Goal: Information Seeking & Learning: Check status

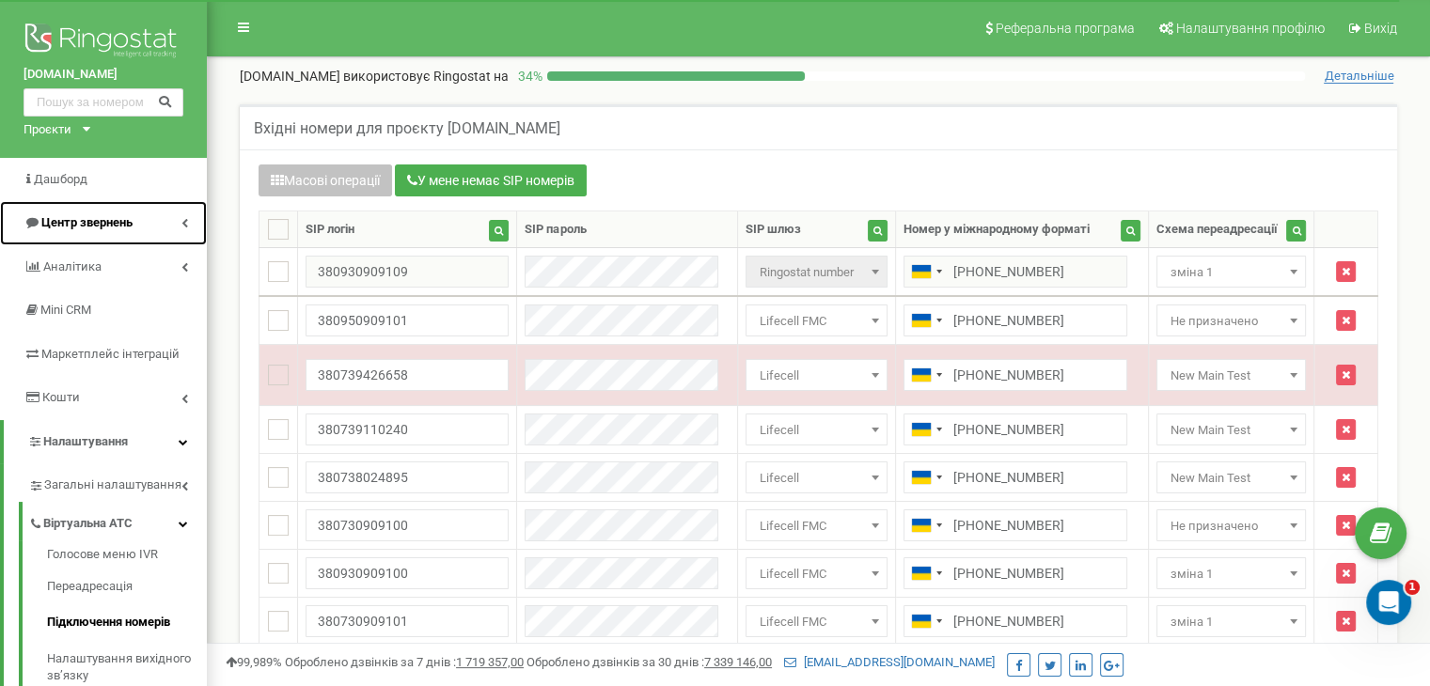
click at [129, 220] on span "Центр звернень" at bounding box center [86, 222] width 91 height 14
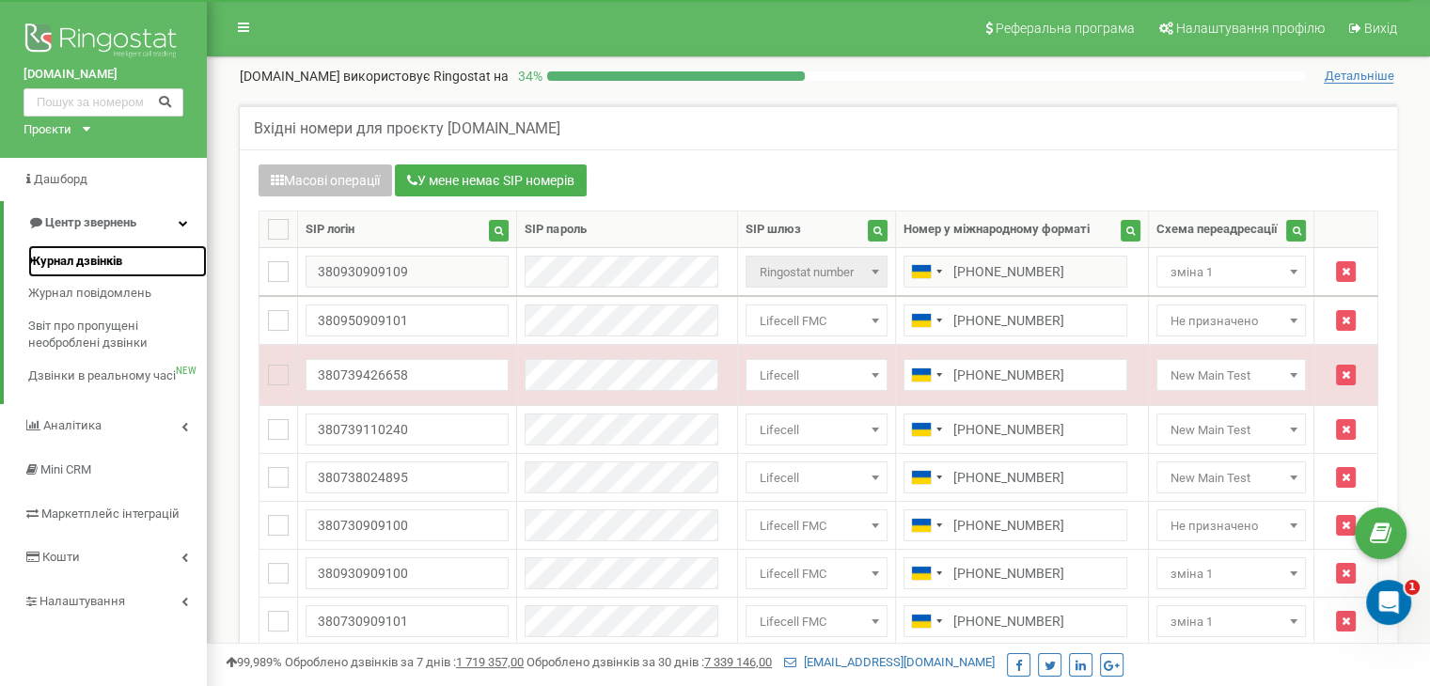
click at [111, 259] on span "Журнал дзвінків" at bounding box center [75, 262] width 94 height 18
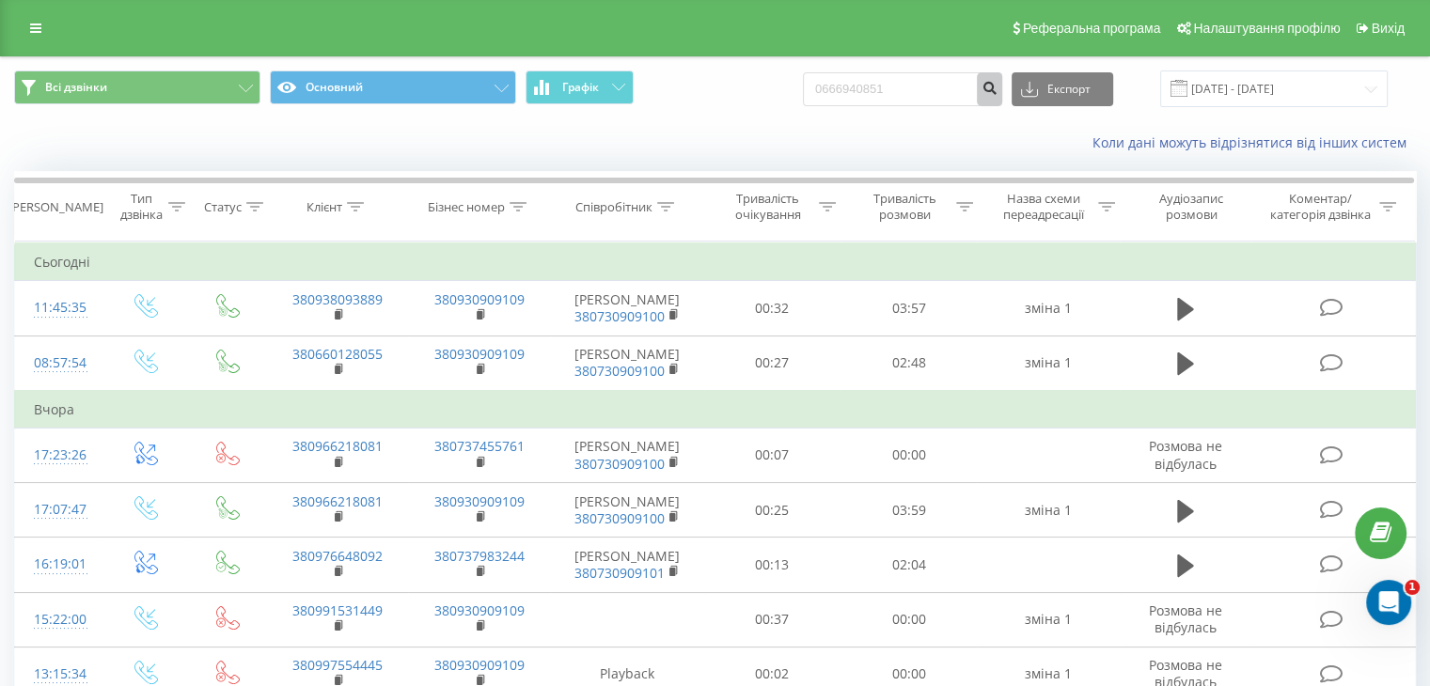
type input "0666940851"
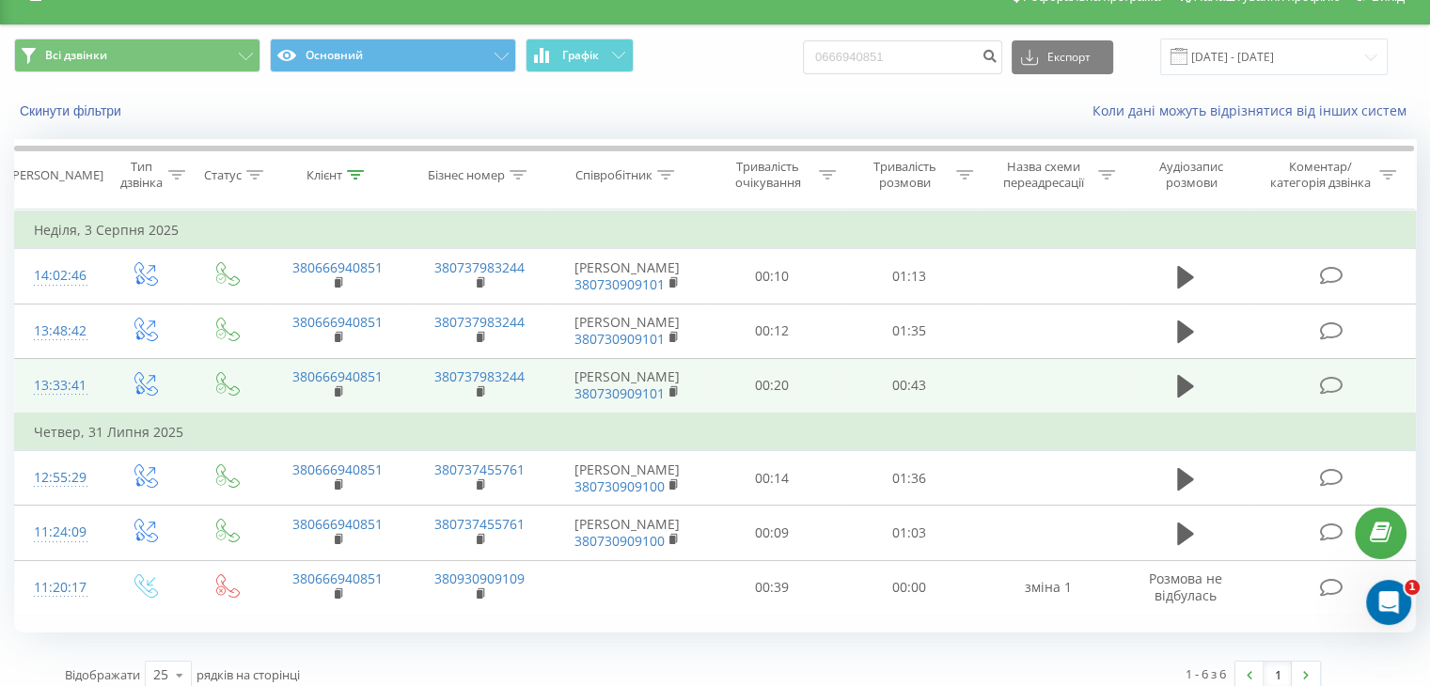
scroll to position [49, 0]
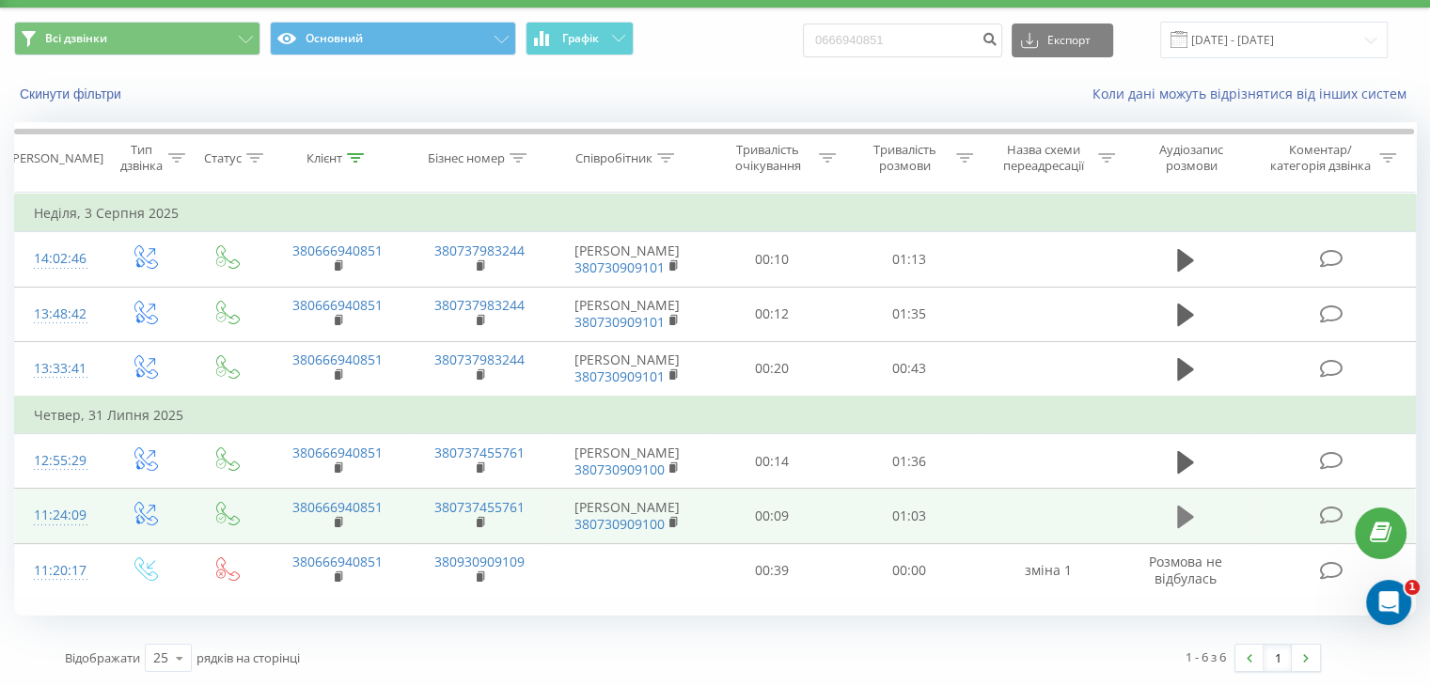
click at [1186, 517] on icon at bounding box center [1185, 517] width 17 height 23
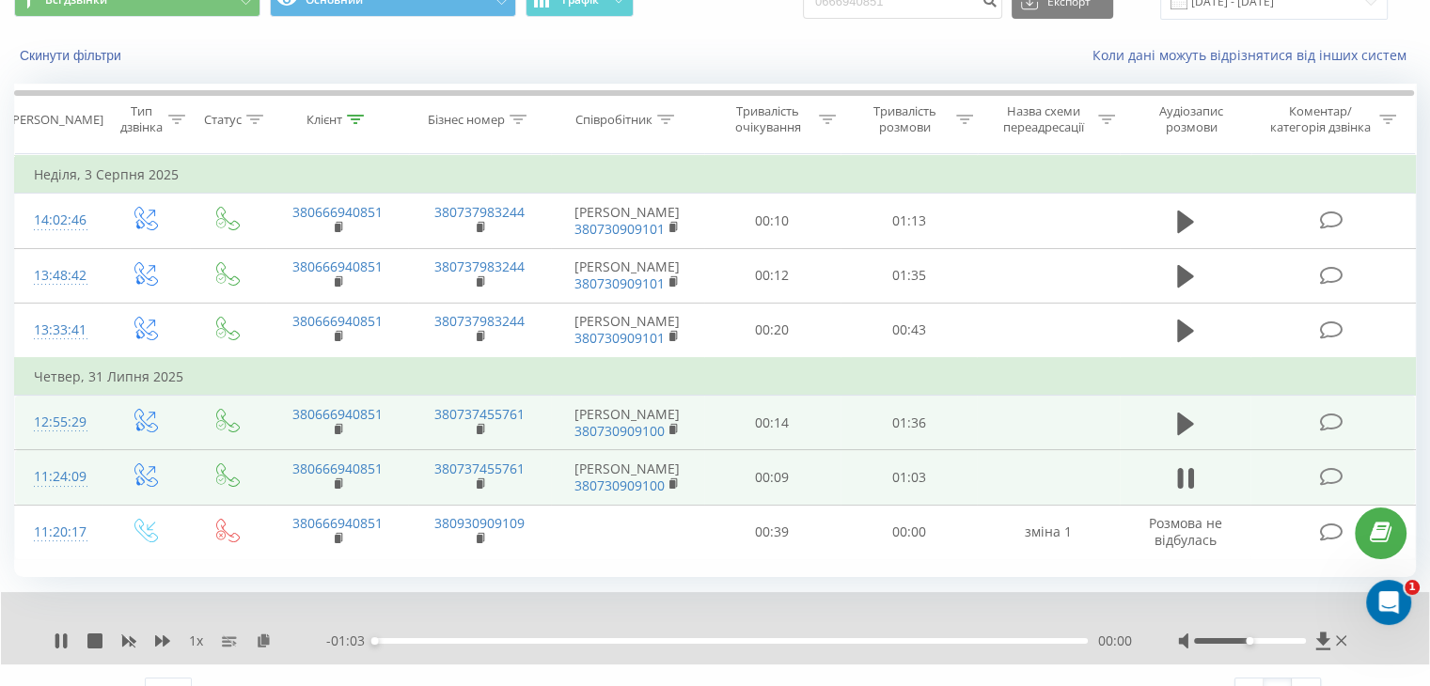
scroll to position [120, 0]
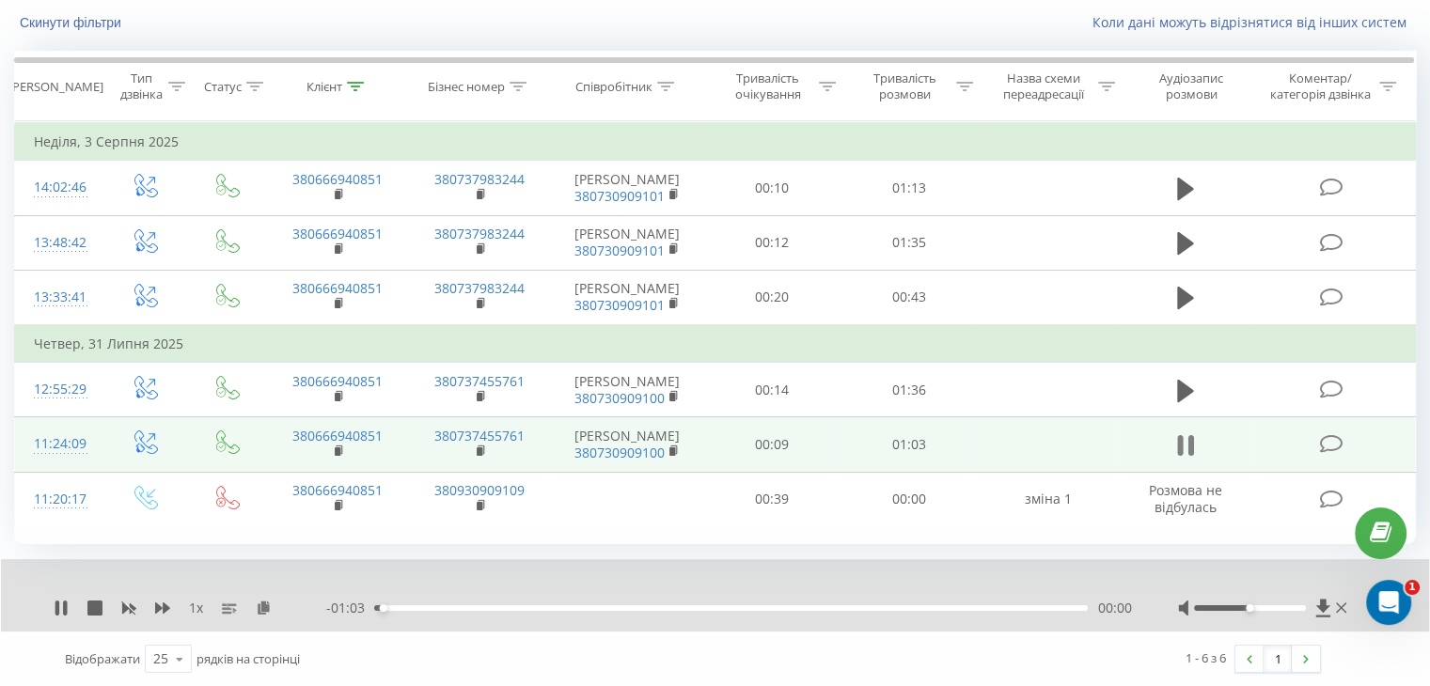
click at [1181, 436] on icon at bounding box center [1180, 445] width 6 height 21
click at [1321, 606] on icon at bounding box center [1322, 608] width 14 height 18
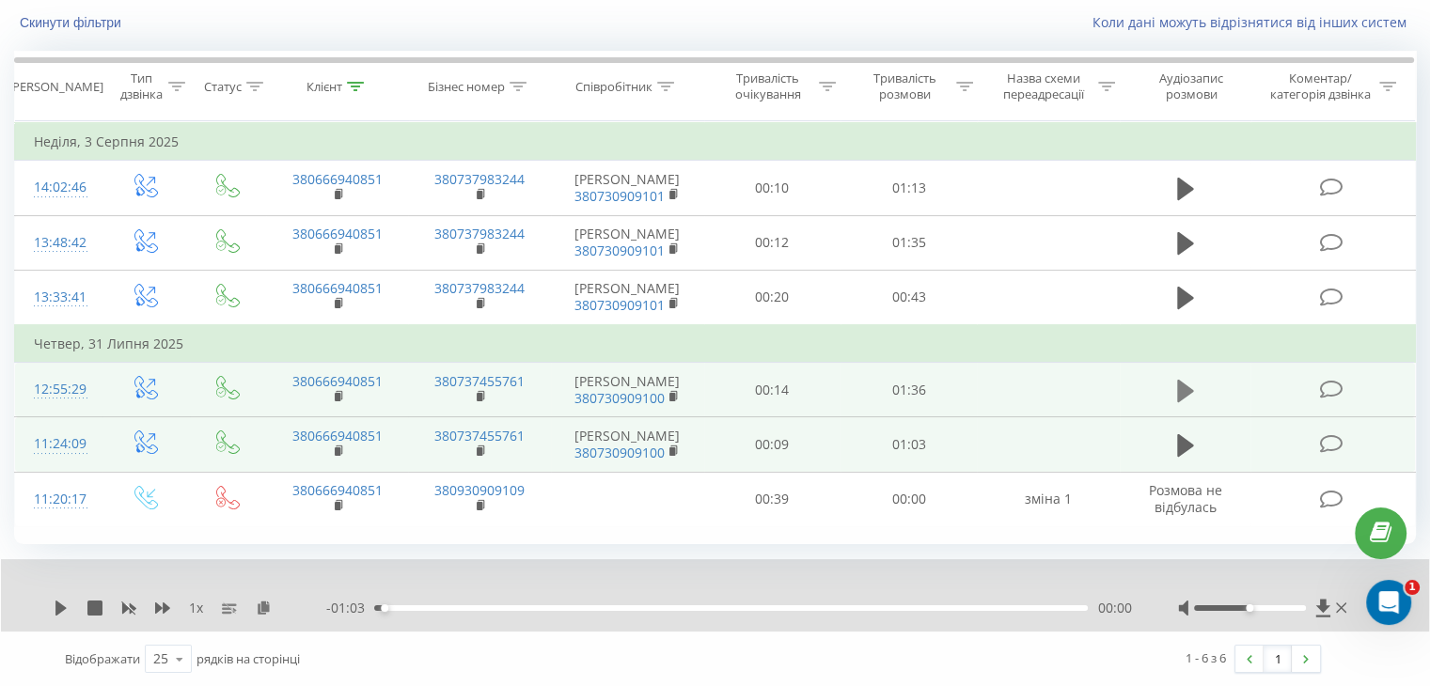
click at [1185, 392] on icon at bounding box center [1185, 390] width 17 height 23
click at [1416, 672] on div at bounding box center [1416, 672] width 0 height 0
click at [1180, 390] on icon at bounding box center [1180, 391] width 6 height 21
click at [1327, 607] on icon at bounding box center [1323, 608] width 16 height 19
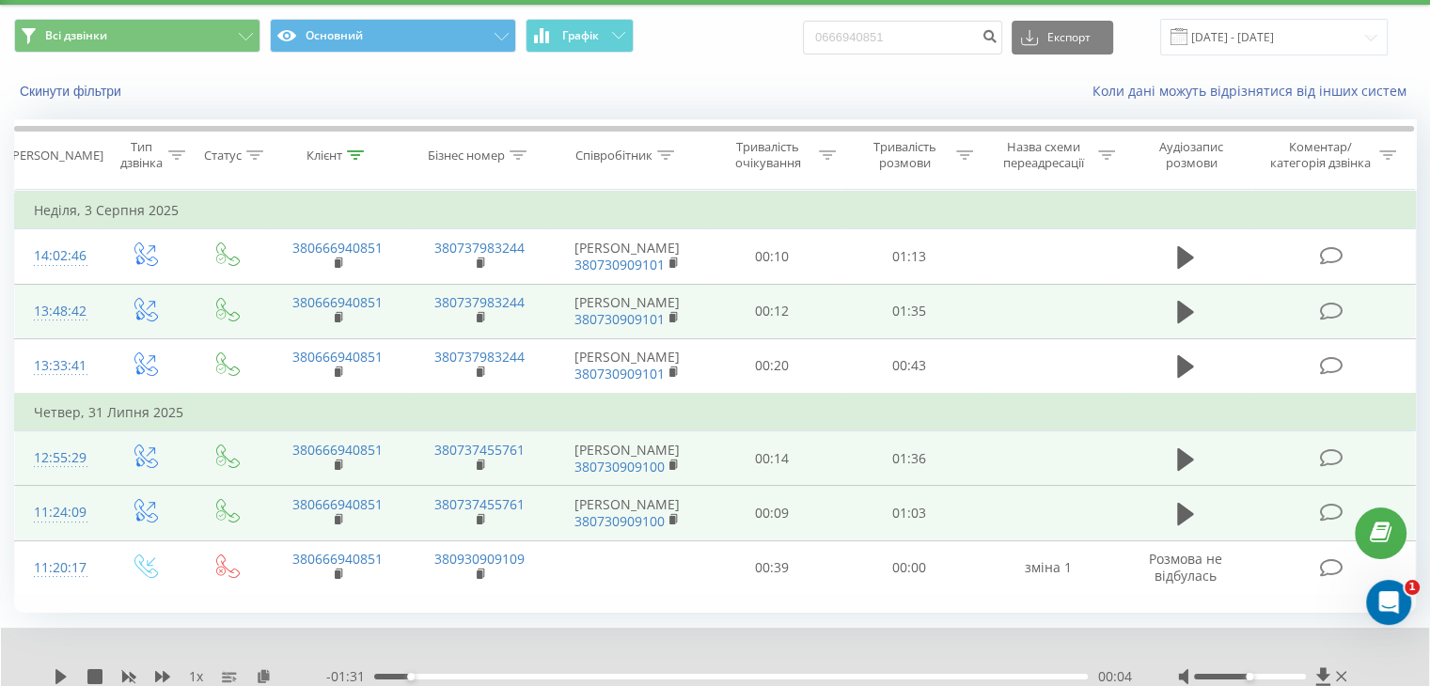
scroll to position [26, 0]
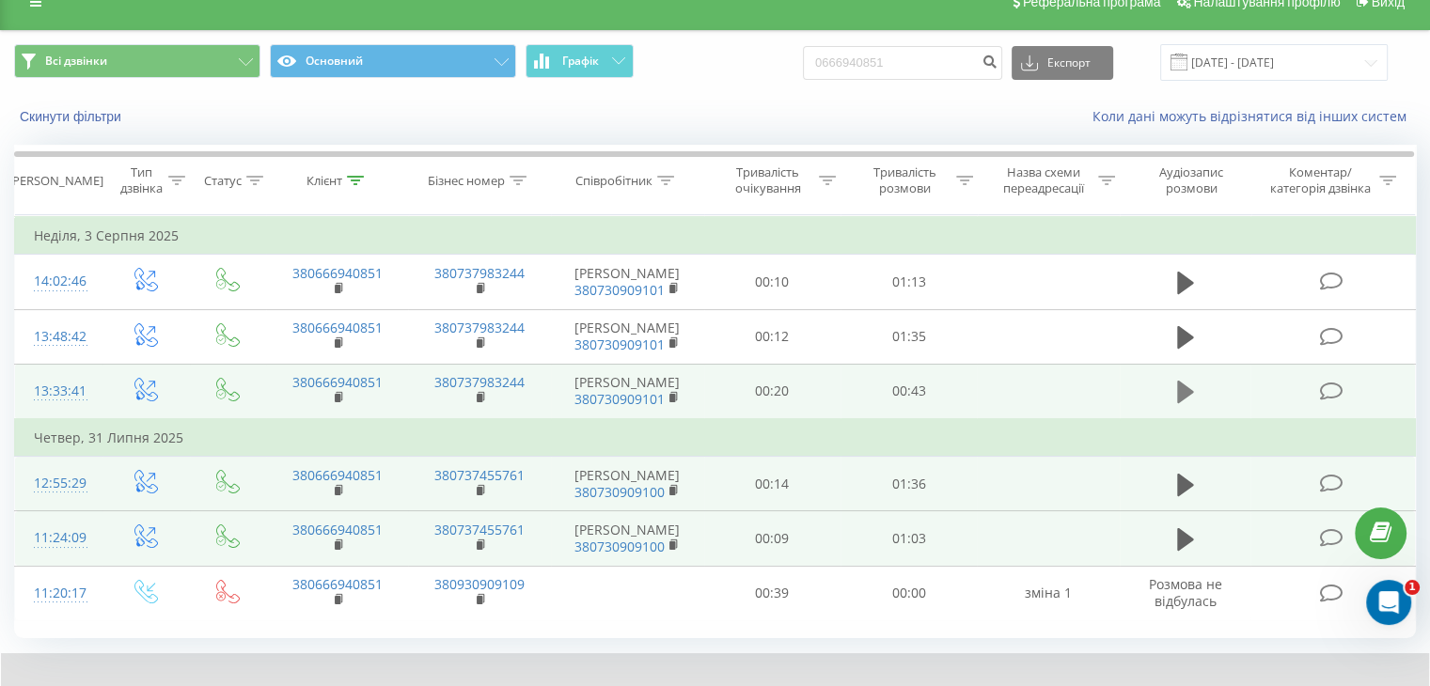
click at [1184, 388] on icon at bounding box center [1185, 392] width 17 height 23
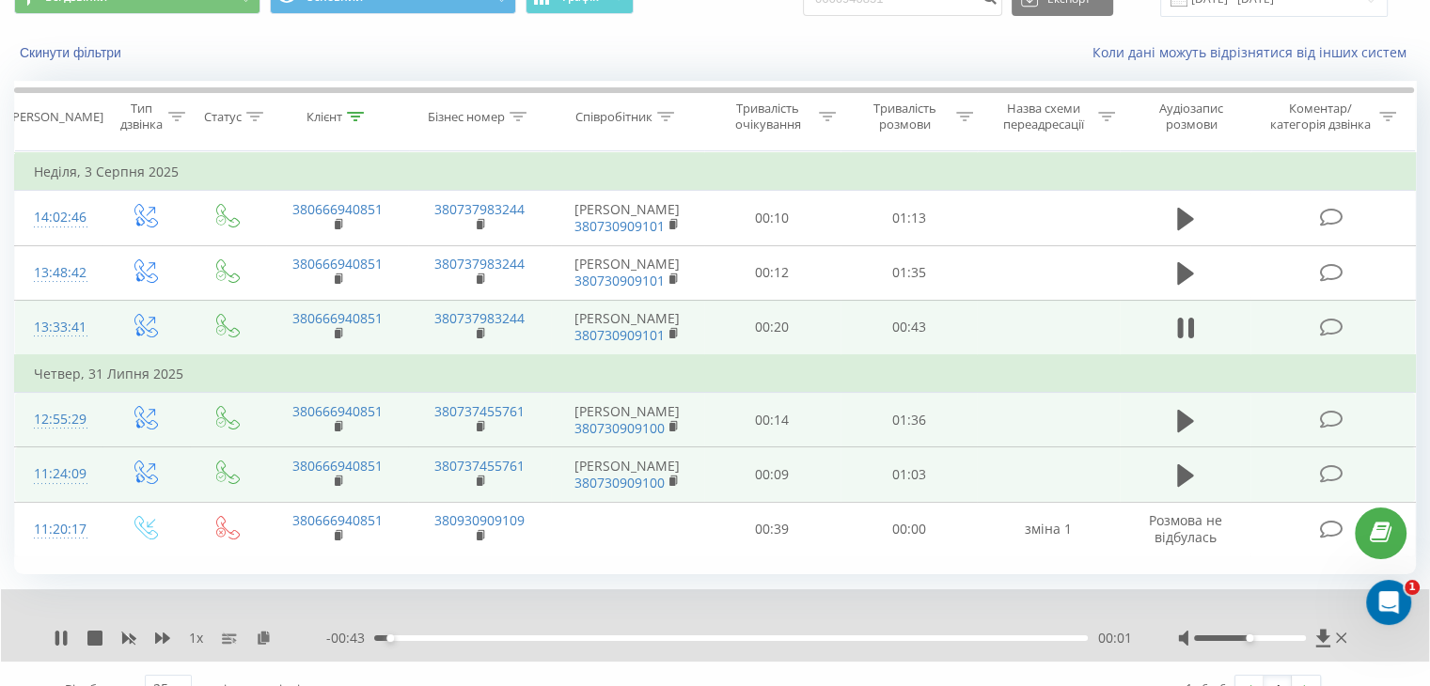
scroll to position [120, 0]
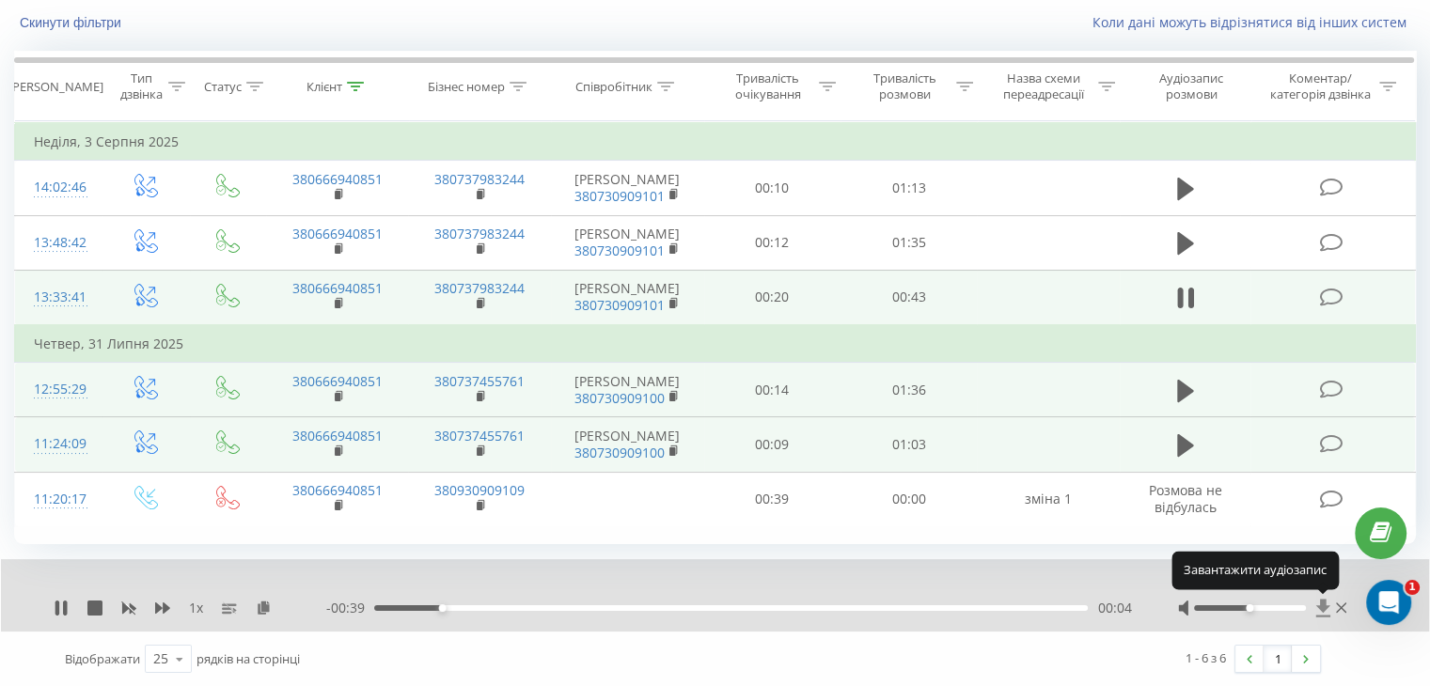
click at [1319, 606] on icon at bounding box center [1322, 608] width 14 height 18
click at [1416, 672] on div at bounding box center [1416, 672] width 0 height 0
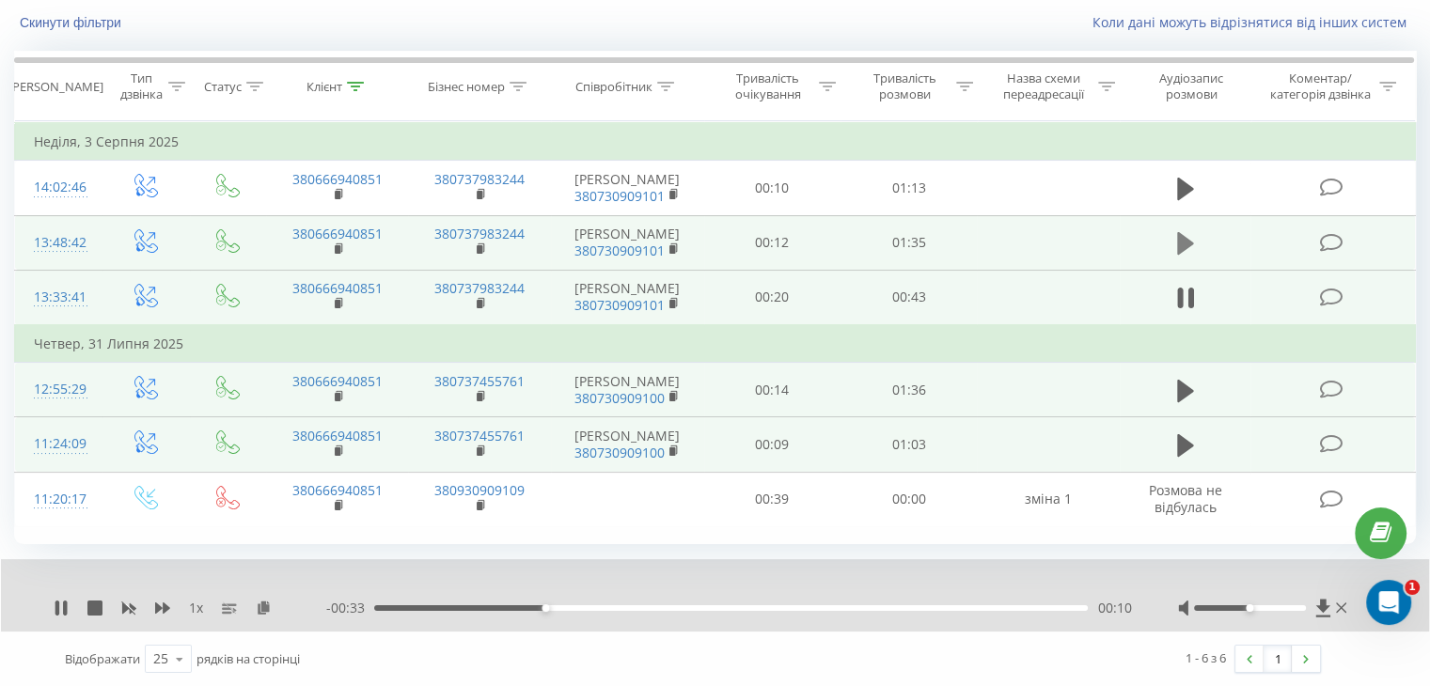
click at [1184, 242] on icon at bounding box center [1185, 243] width 17 height 23
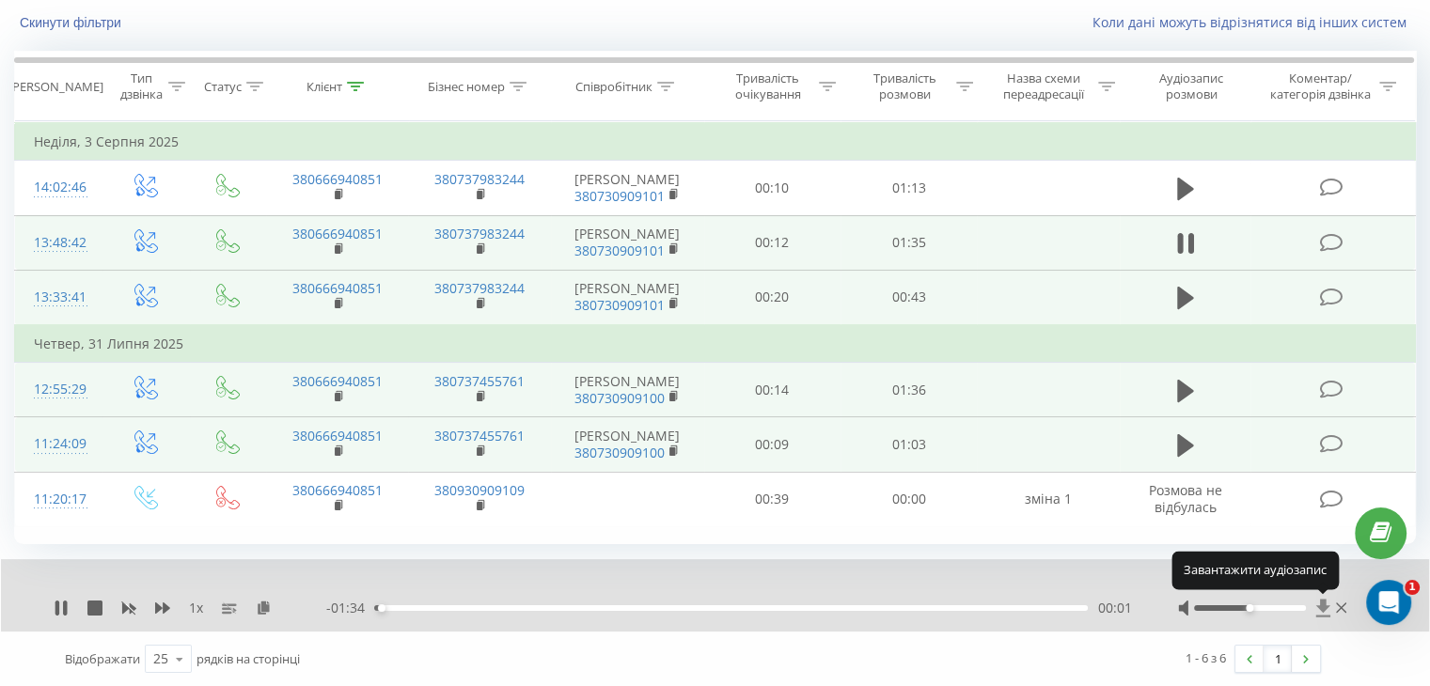
click at [1320, 603] on icon at bounding box center [1322, 608] width 14 height 18
click at [1416, 672] on div at bounding box center [1416, 672] width 0 height 0
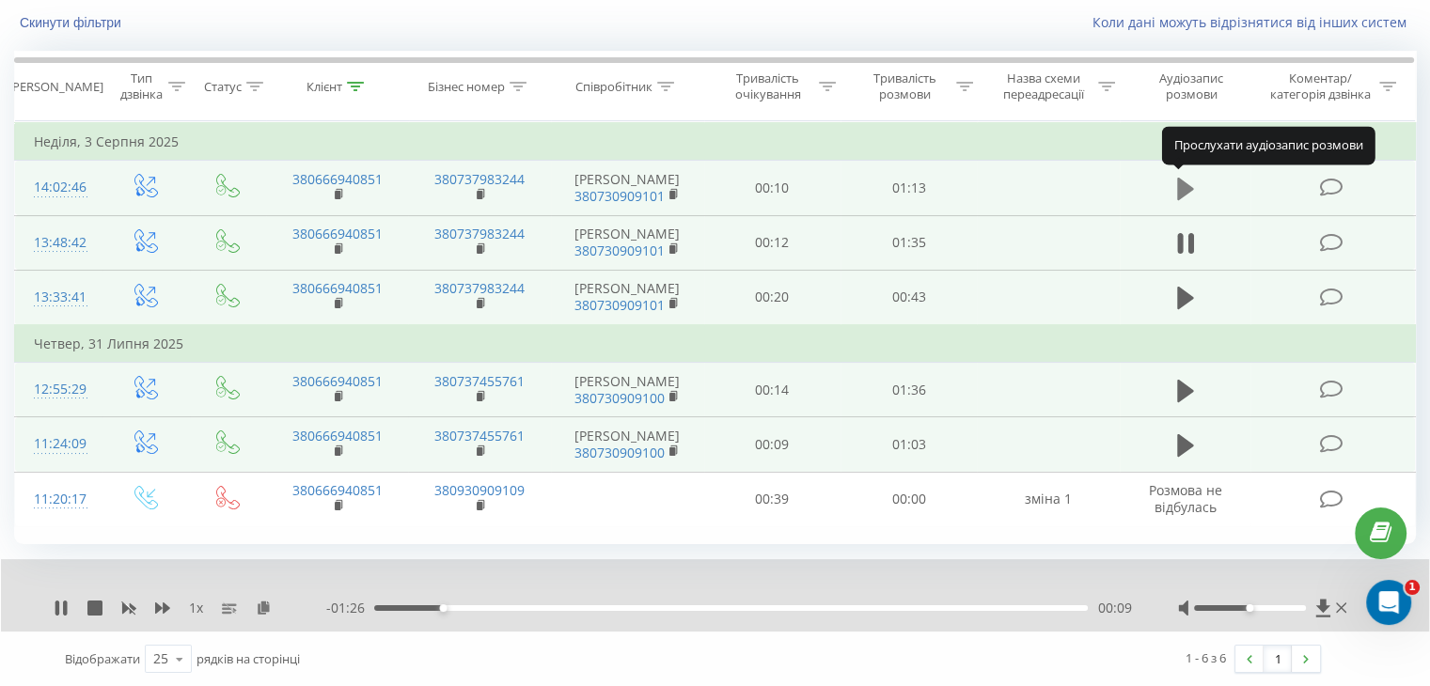
click at [1183, 190] on icon at bounding box center [1185, 189] width 17 height 23
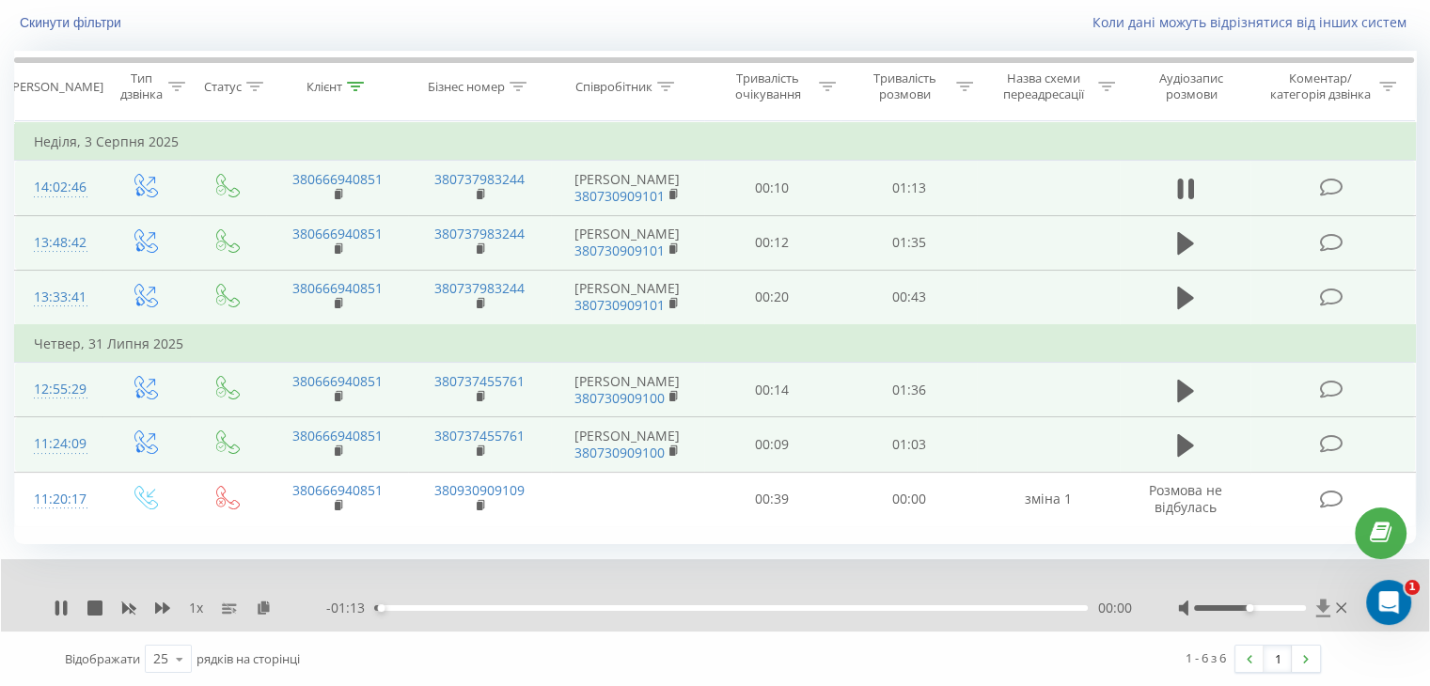
click at [1321, 605] on icon at bounding box center [1322, 608] width 14 height 18
click at [62, 607] on icon at bounding box center [61, 608] width 15 height 15
